Goal: Information Seeking & Learning: Learn about a topic

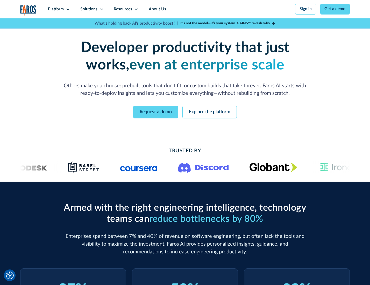
click at [67, 9] on icon at bounding box center [68, 9] width 4 height 4
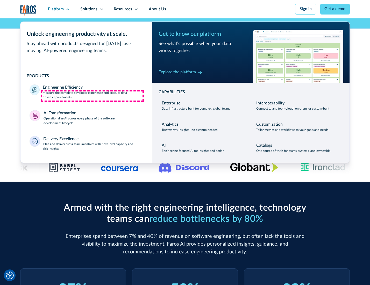
click at [92, 96] on p "Measure the complete developer experience and execute data-driven improvements" at bounding box center [93, 95] width 100 height 9
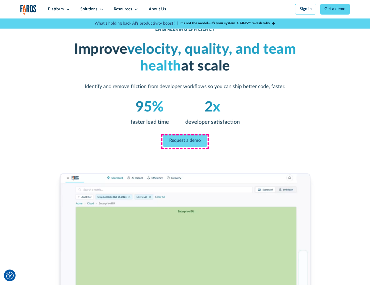
click at [185, 141] on link "Request a demo" at bounding box center [185, 140] width 44 height 12
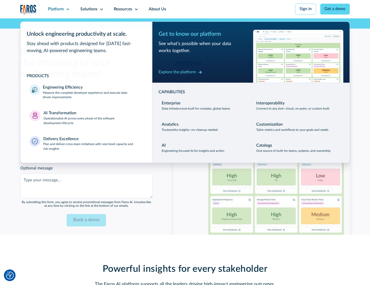
scroll to position [1127, 0]
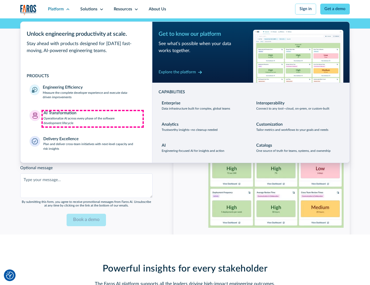
click at [92, 119] on p "Operationalize AI across every phase of the software development lifecycle" at bounding box center [92, 120] width 99 height 9
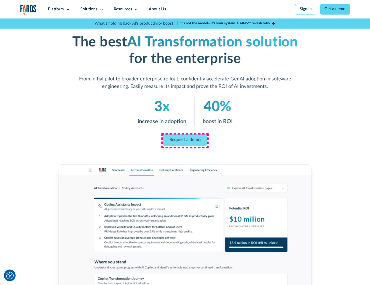
click at [185, 141] on link "Request a demo" at bounding box center [185, 140] width 44 height 12
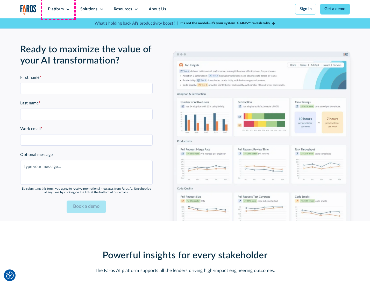
click at [58, 9] on div "Platform" at bounding box center [56, 9] width 16 height 6
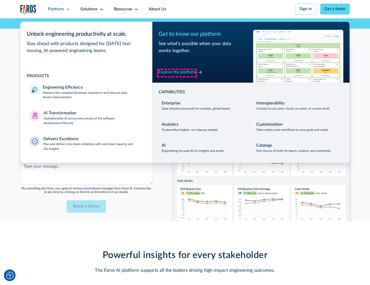
click at [177, 73] on div "Explore the platform" at bounding box center [176, 72] width 37 height 6
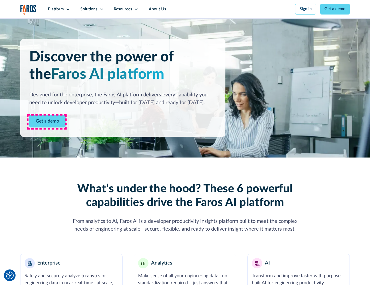
click at [47, 122] on link "Get a demo" at bounding box center [47, 121] width 36 height 13
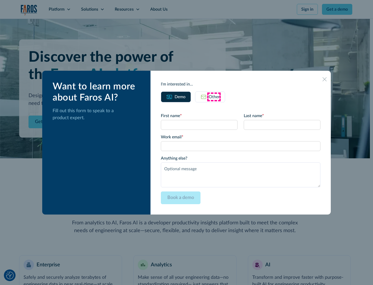
click at [214, 97] on div "Other" at bounding box center [214, 97] width 11 height 6
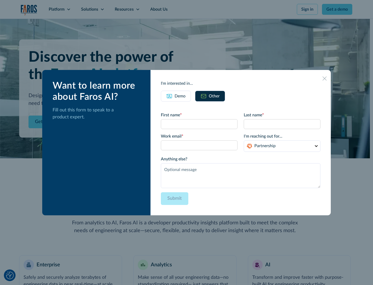
click at [179, 96] on div "Demo" at bounding box center [180, 96] width 11 height 6
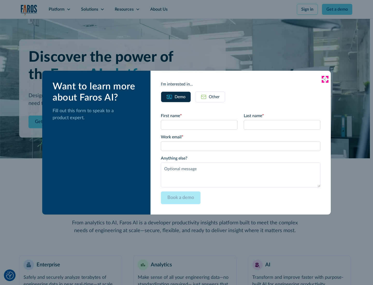
click at [325, 79] on icon at bounding box center [324, 79] width 4 height 4
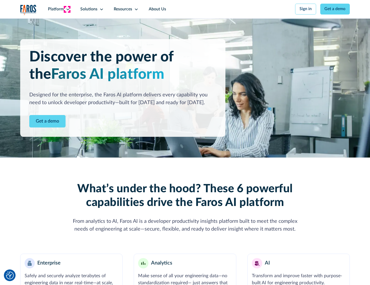
click at [67, 9] on icon at bounding box center [68, 9] width 4 height 4
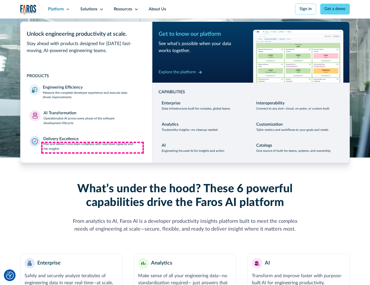
click at [92, 148] on p "Plan and deliver cross-team initiatives with next-level capacity and risk insig…" at bounding box center [93, 146] width 100 height 9
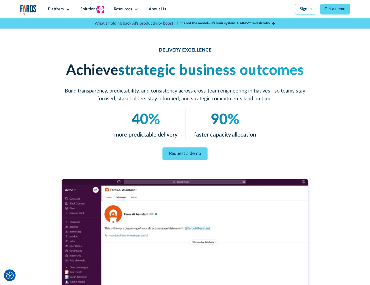
click at [100, 9] on icon at bounding box center [101, 9] width 4 height 4
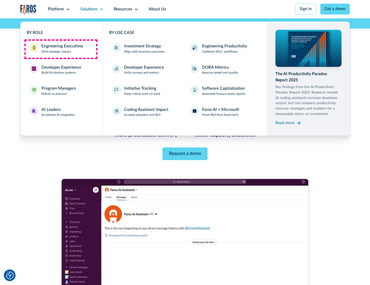
click at [61, 49] on div "Engineering Executives" at bounding box center [62, 46] width 42 height 6
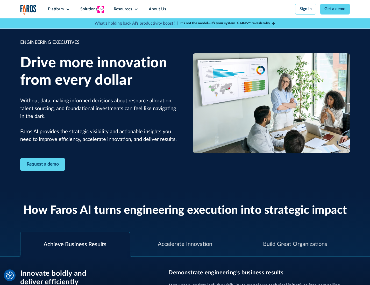
click at [100, 9] on icon at bounding box center [101, 9] width 4 height 4
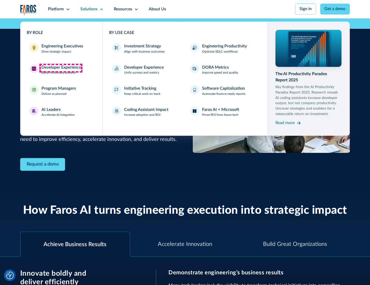
click at [61, 68] on div "Developer Experience" at bounding box center [61, 67] width 40 height 6
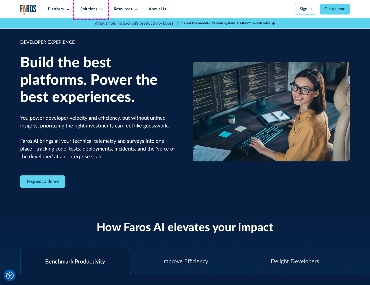
click at [91, 9] on div "Solutions" at bounding box center [88, 9] width 17 height 6
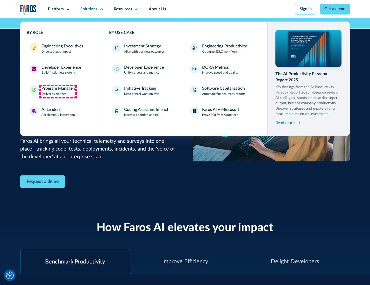
click at [58, 91] on div "Program Managers" at bounding box center [58, 88] width 34 height 6
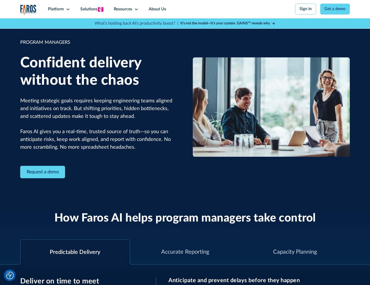
click at [100, 9] on icon at bounding box center [101, 9] width 4 height 4
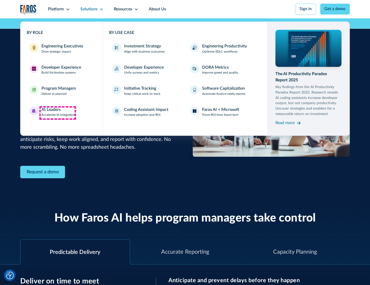
click at [57, 113] on div "AI Leaders" at bounding box center [50, 110] width 19 height 6
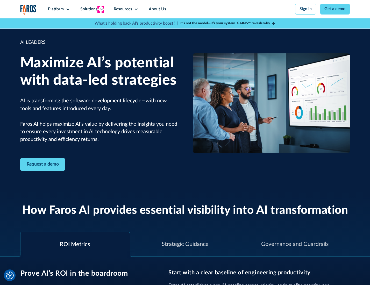
click at [100, 9] on icon at bounding box center [101, 9] width 4 height 4
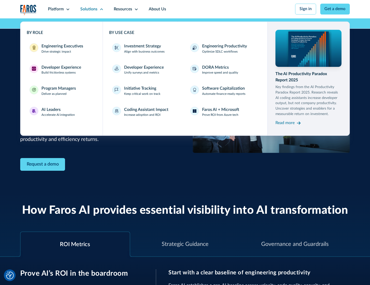
click at [142, 47] on div "Investment Strategy" at bounding box center [142, 46] width 37 height 6
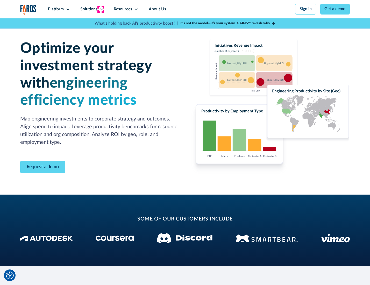
click at [100, 9] on icon at bounding box center [101, 9] width 4 height 4
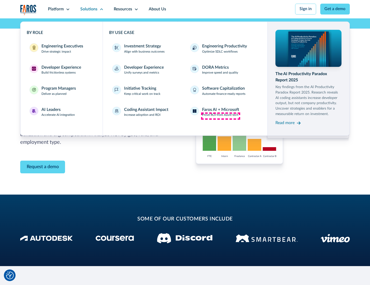
click at [220, 116] on p "Prove ROI from Azure tech" at bounding box center [220, 115] width 36 height 5
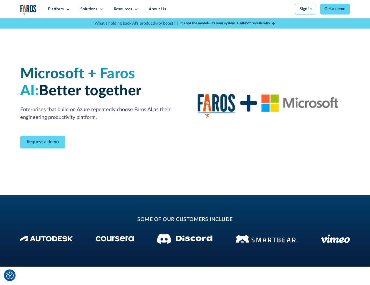
click at [100, 9] on icon at bounding box center [101, 9] width 4 height 4
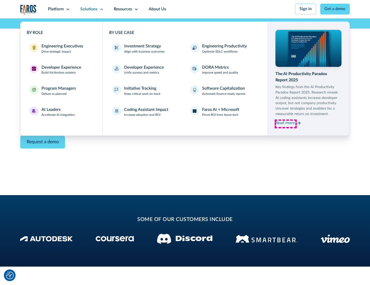
click at [285, 124] on div "Read more" at bounding box center [284, 123] width 19 height 6
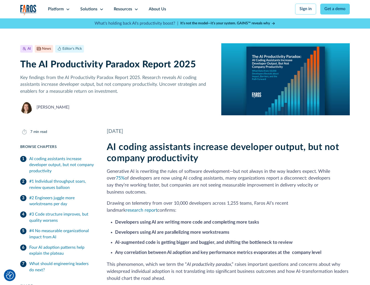
click at [136, 9] on icon at bounding box center [136, 9] width 4 height 4
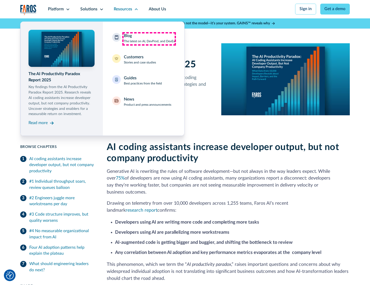
click at [149, 39] on div "Blog The latest on AI, DevProd, and DevEx" at bounding box center [149, 38] width 51 height 11
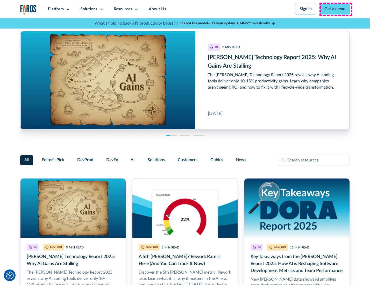
click at [335, 9] on link "Get a demo" at bounding box center [335, 9] width 30 height 11
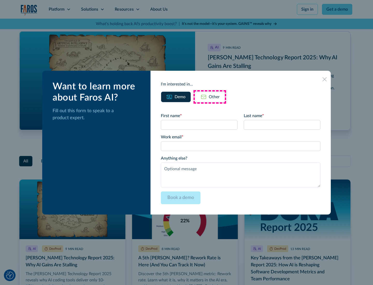
click at [210, 97] on div "Other" at bounding box center [214, 97] width 11 height 6
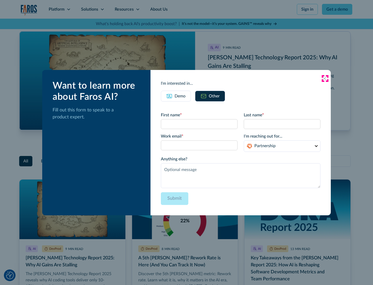
click at [325, 78] on icon at bounding box center [324, 78] width 4 height 4
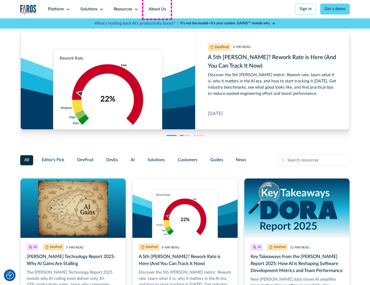
click at [157, 9] on link "About Us" at bounding box center [157, 9] width 28 height 18
